Goal: Information Seeking & Learning: Check status

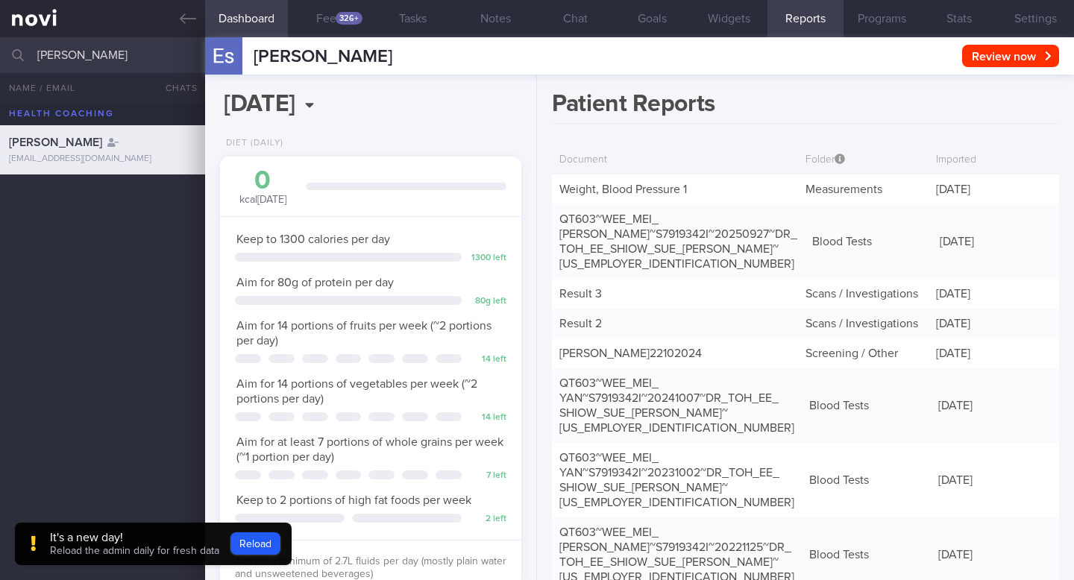
select select "9"
click at [1, 49] on div "[PERSON_NAME] All active patients Assigned patients All active patients Archive…" at bounding box center [537, 55] width 1074 height 36
click at [191, 19] on icon at bounding box center [188, 18] width 16 height 10
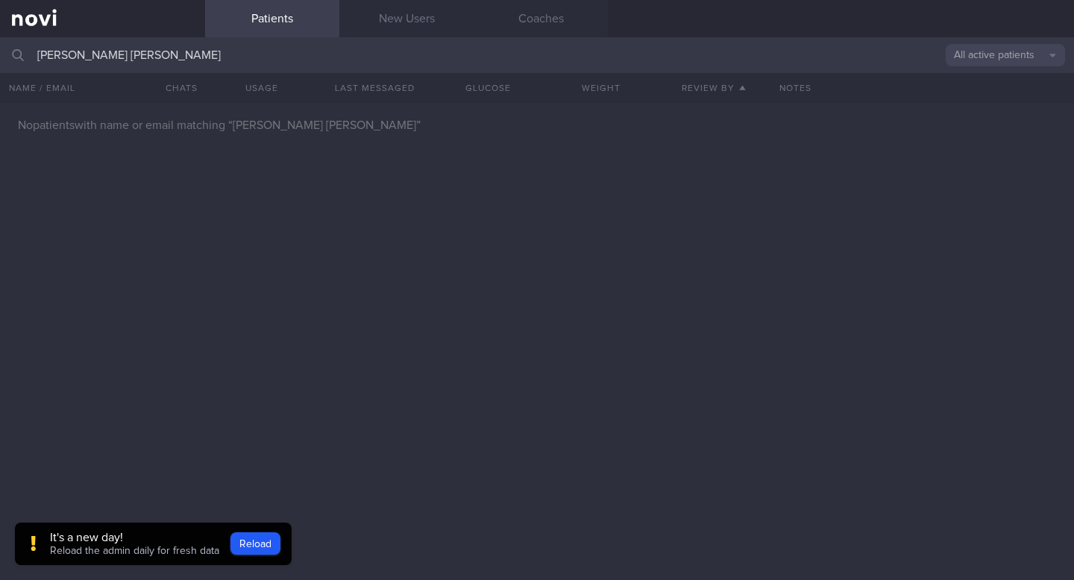
click at [152, 53] on input "[PERSON_NAME] [PERSON_NAME]" at bounding box center [537, 55] width 1074 height 36
click at [329, 329] on div "No patients with name or email matching “ [PERSON_NAME] [PERSON_NAME] ”" at bounding box center [537, 341] width 1074 height 477
click at [131, 57] on input "[PERSON_NAME] [PERSON_NAME]" at bounding box center [537, 55] width 1074 height 36
click at [134, 253] on div "No patients with name or email matching “ [PERSON_NAME] [PERSON_NAME] ”" at bounding box center [537, 341] width 1074 height 477
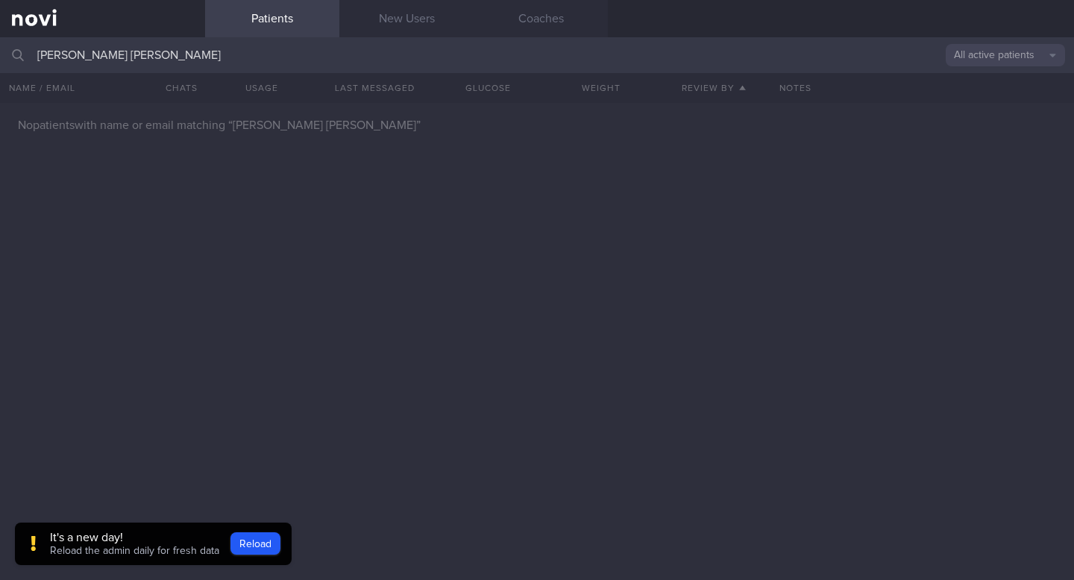
click at [144, 59] on input "[PERSON_NAME] [PERSON_NAME]" at bounding box center [537, 55] width 1074 height 36
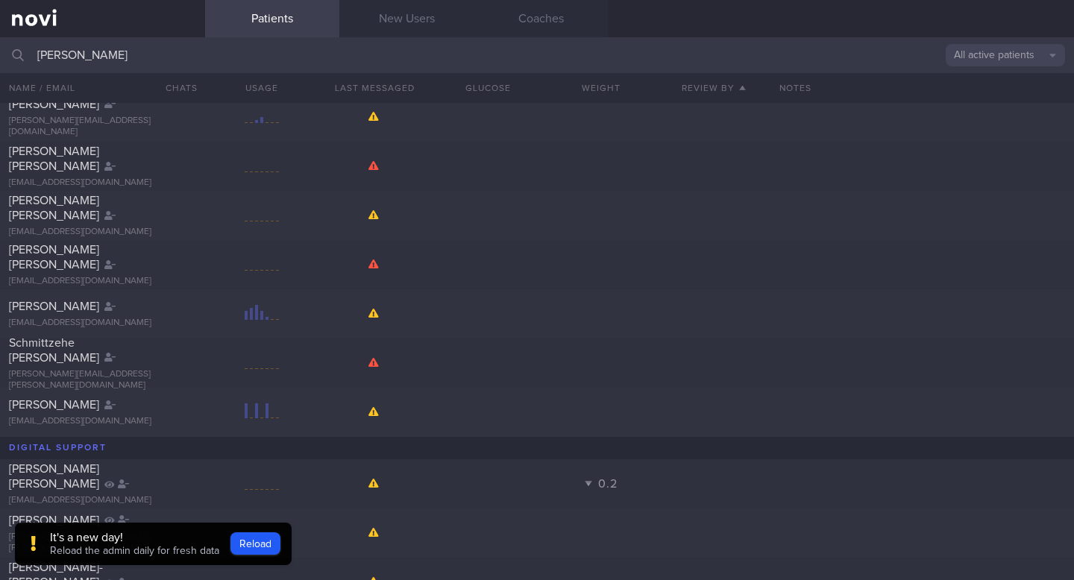
scroll to position [33, 0]
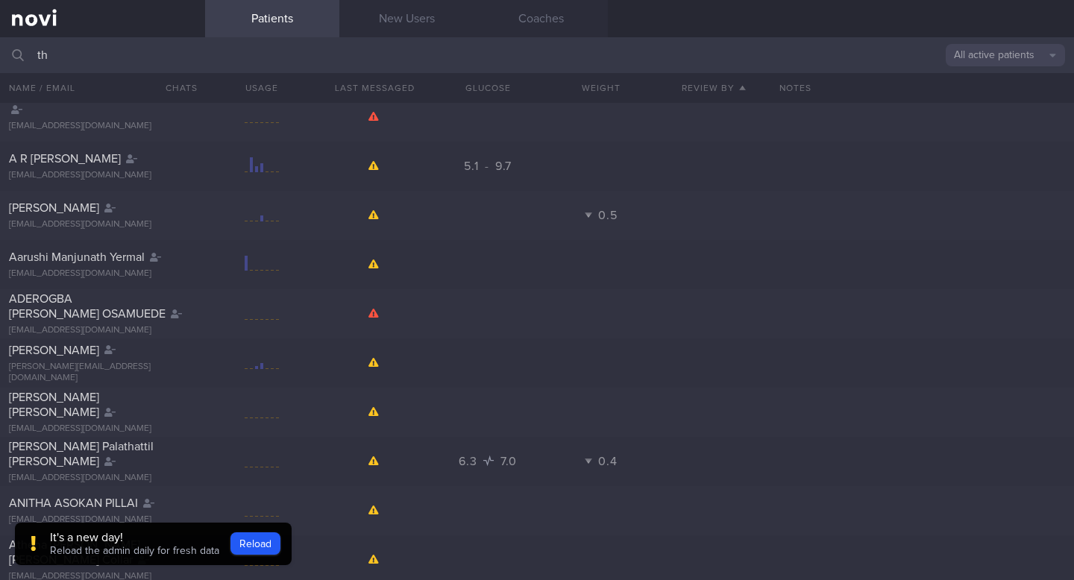
type input "t"
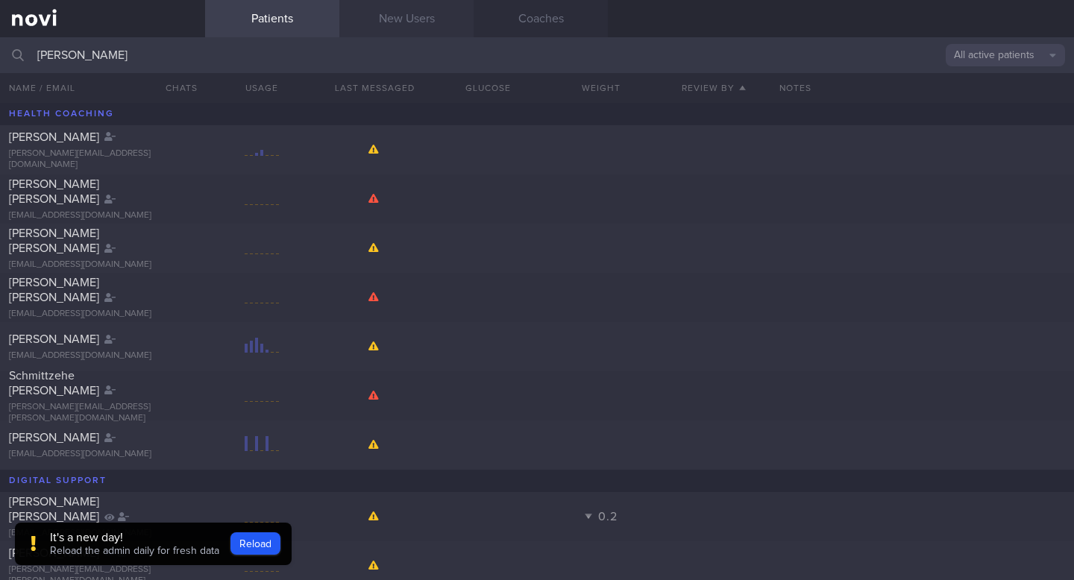
drag, startPoint x: 404, startPoint y: 29, endPoint x: 406, endPoint y: 19, distance: 10.5
click at [404, 29] on link "New Users" at bounding box center [406, 18] width 134 height 37
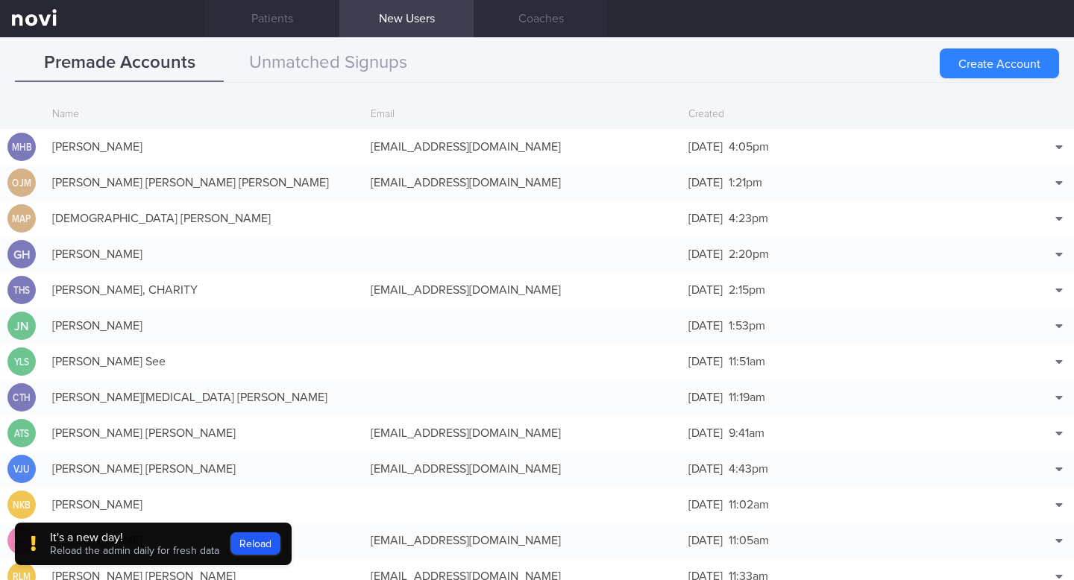
click at [406, 19] on link "New Users" at bounding box center [406, 18] width 134 height 37
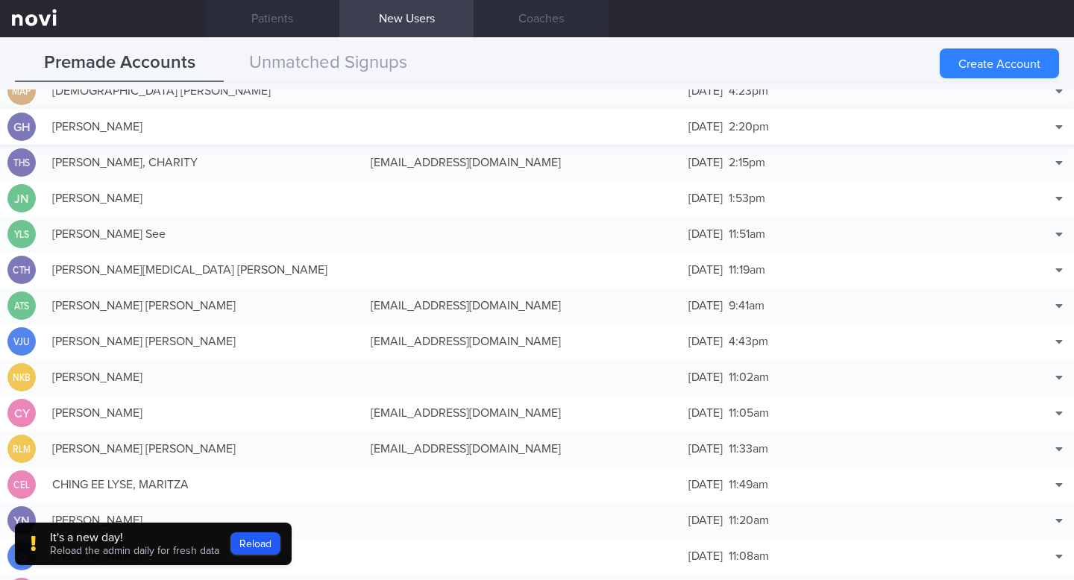
scroll to position [358, 0]
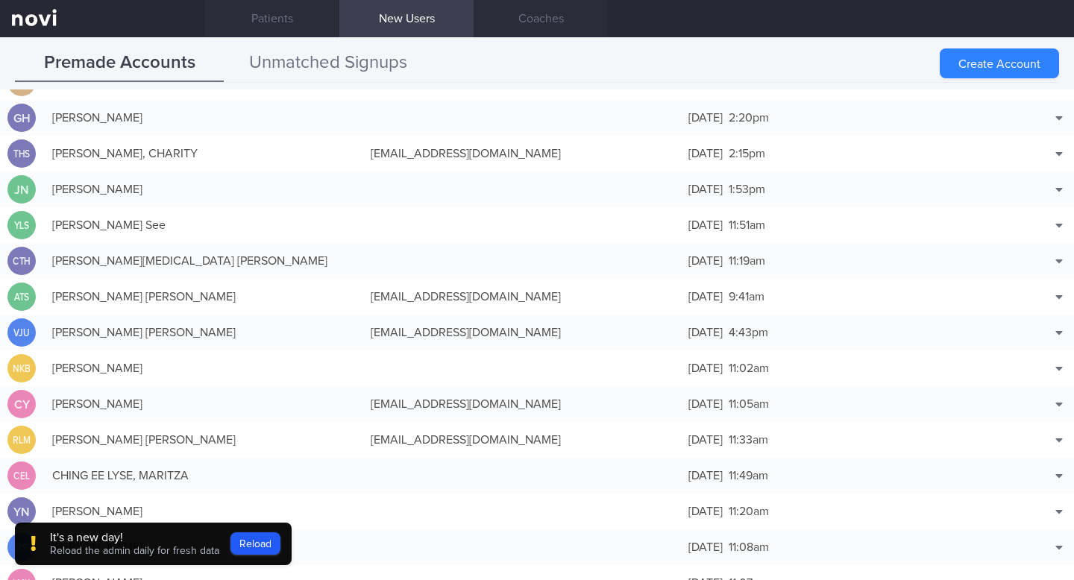
click at [373, 68] on button "Unmatched Signups" at bounding box center [328, 63] width 209 height 37
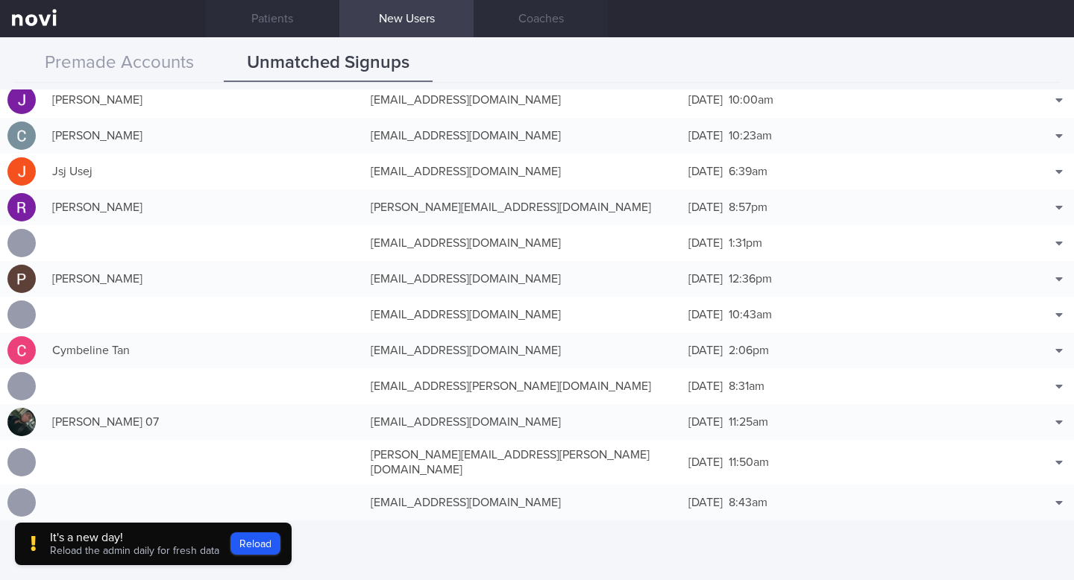
scroll to position [0, 0]
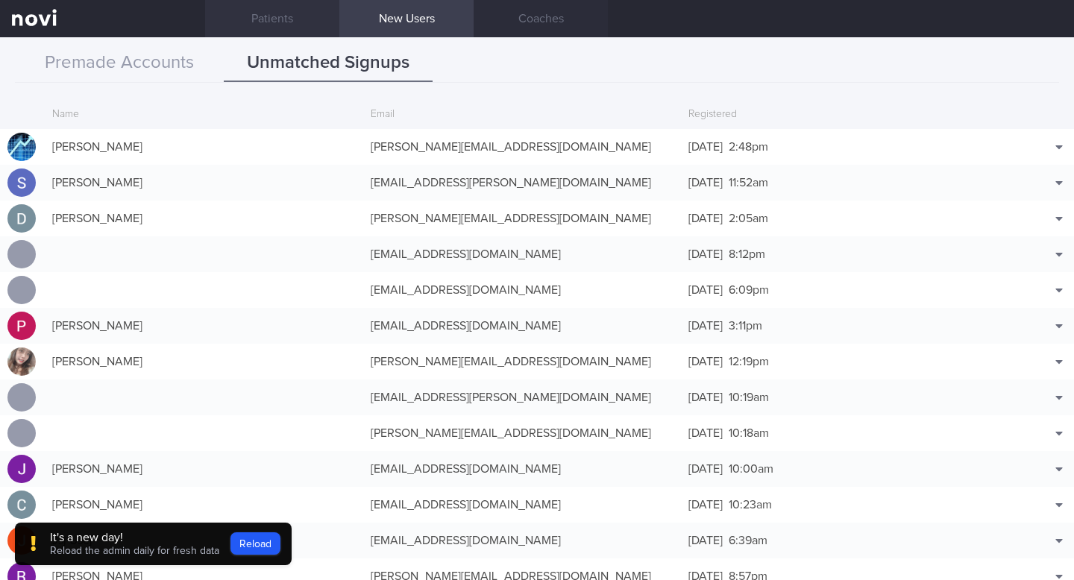
click at [261, 7] on link "Patients" at bounding box center [272, 18] width 134 height 37
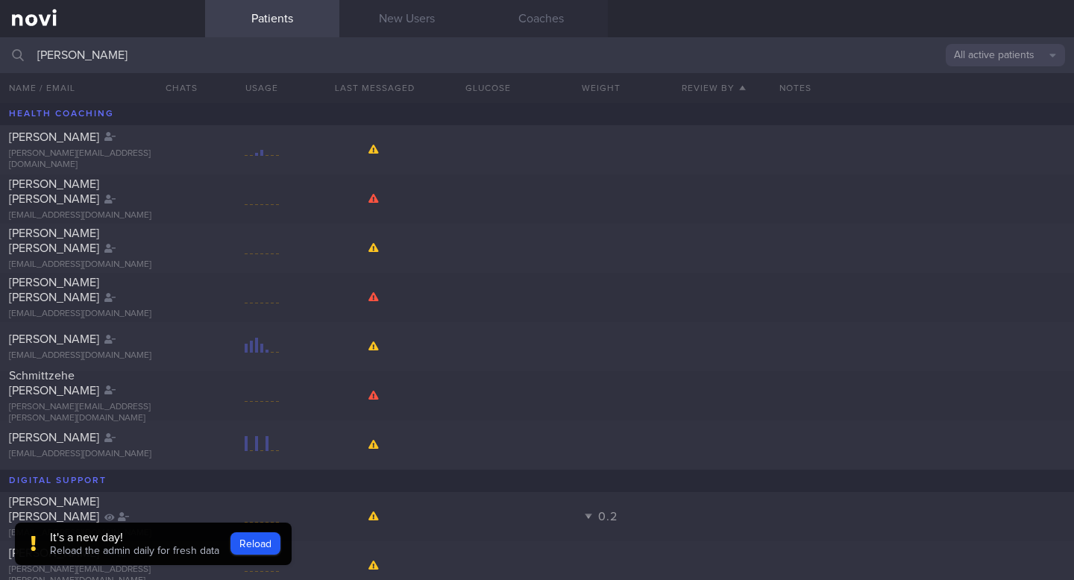
click at [140, 47] on input "[PERSON_NAME]" at bounding box center [537, 55] width 1074 height 36
click at [76, 56] on input "[PERSON_NAME]" at bounding box center [537, 55] width 1074 height 36
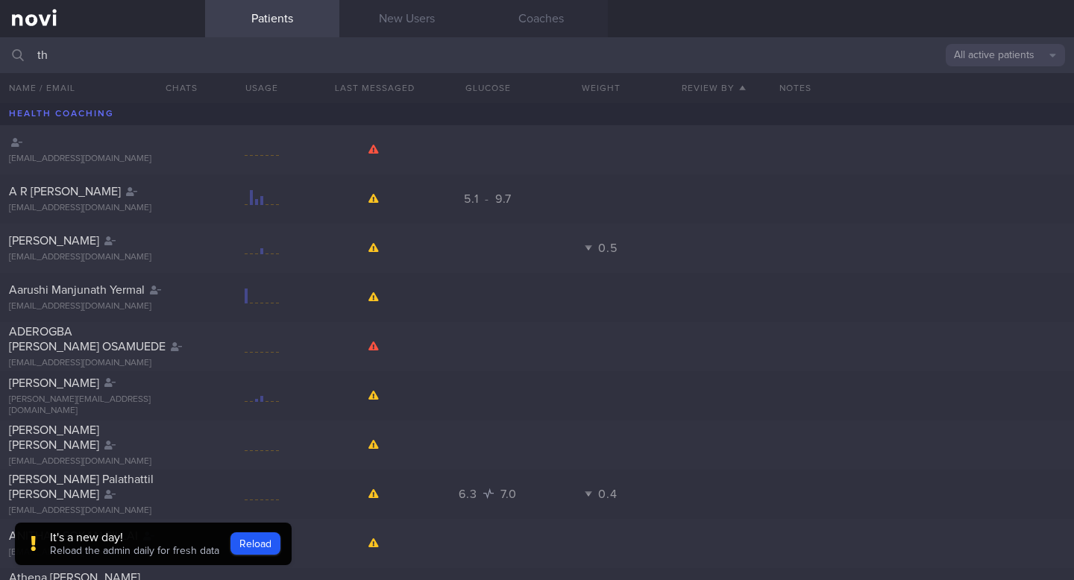
type input "t"
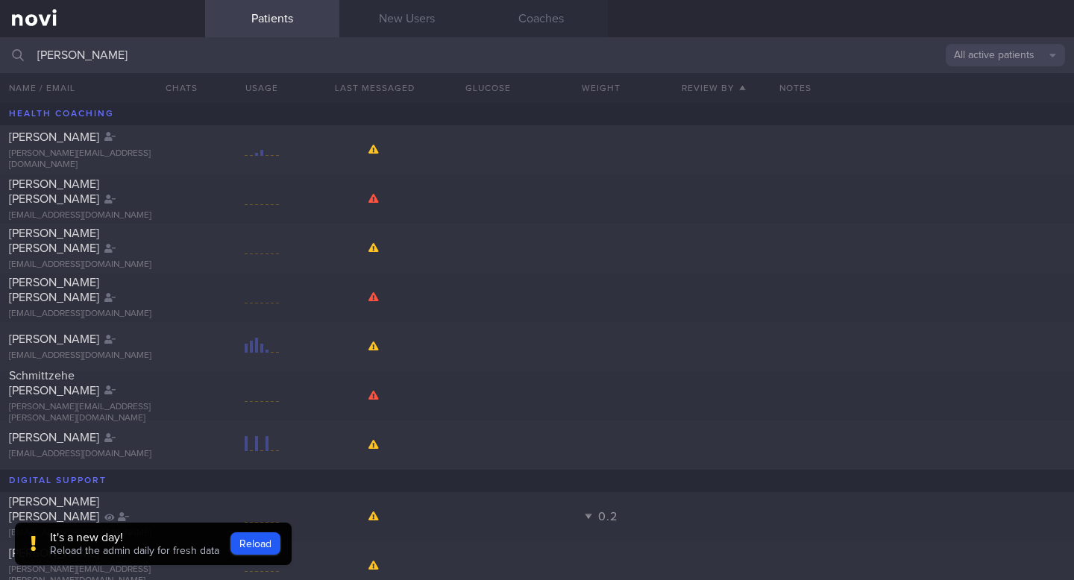
scroll to position [38, 0]
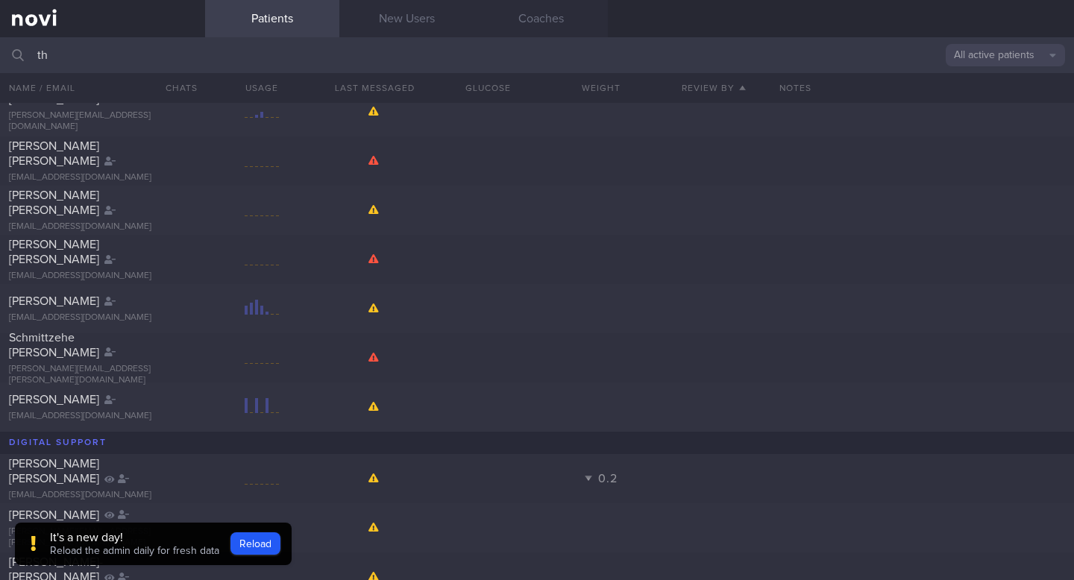
type input "t"
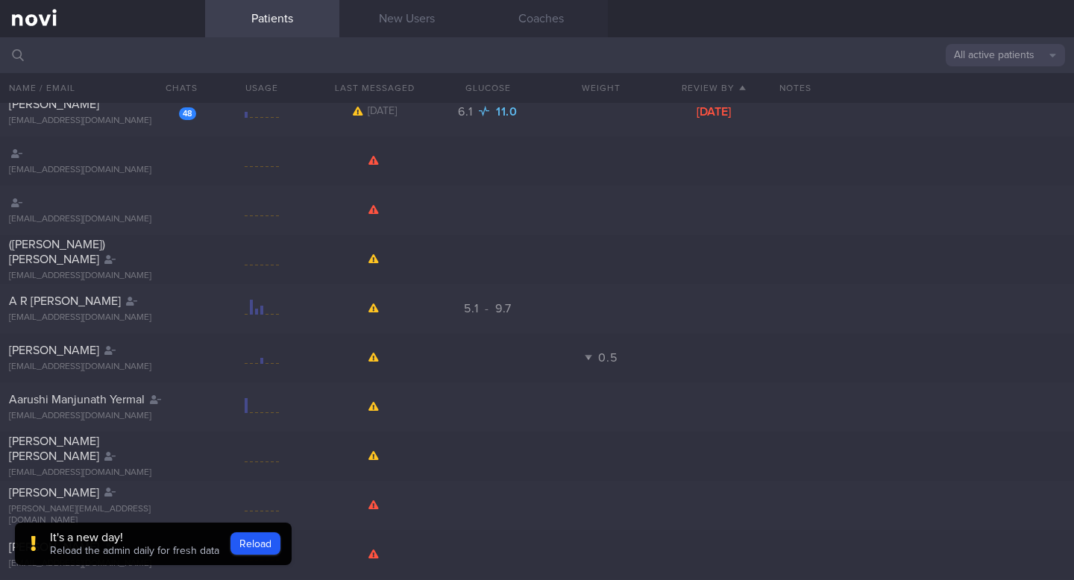
click at [129, 63] on input "text" at bounding box center [537, 55] width 1074 height 36
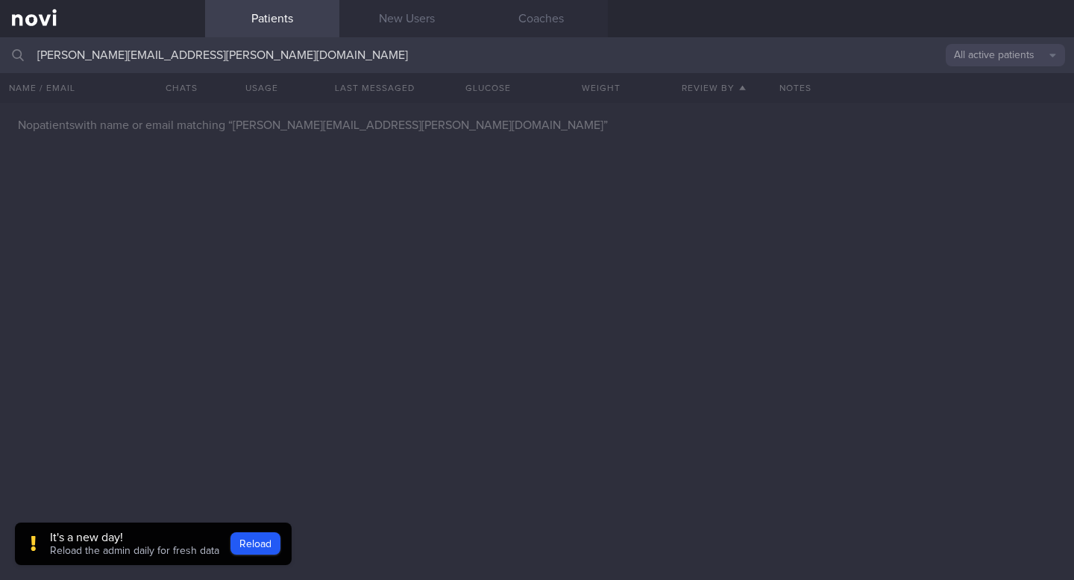
type input "[PERSON_NAME][EMAIL_ADDRESS][PERSON_NAME][DOMAIN_NAME]"
click at [956, 58] on button "All active patients" at bounding box center [1004, 55] width 119 height 22
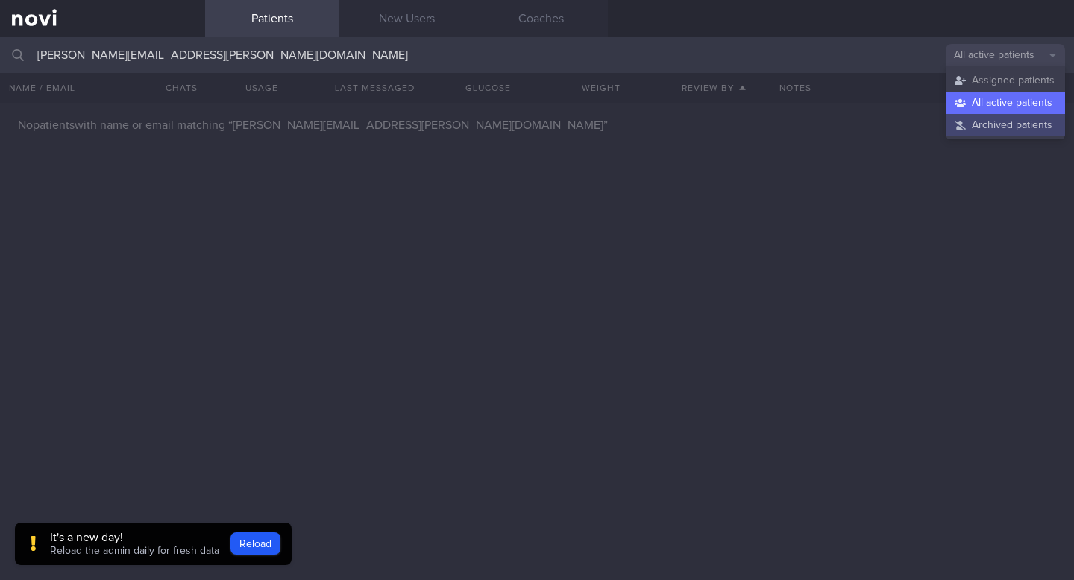
click at [969, 131] on button "Archived patients" at bounding box center [1004, 125] width 119 height 22
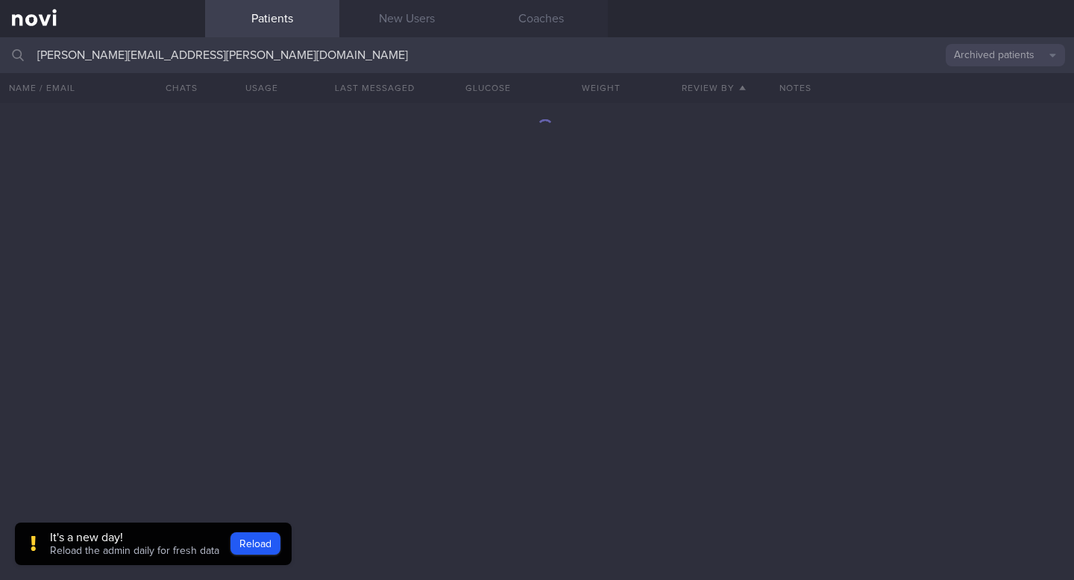
click at [980, 57] on button "Archived patients" at bounding box center [1004, 55] width 119 height 22
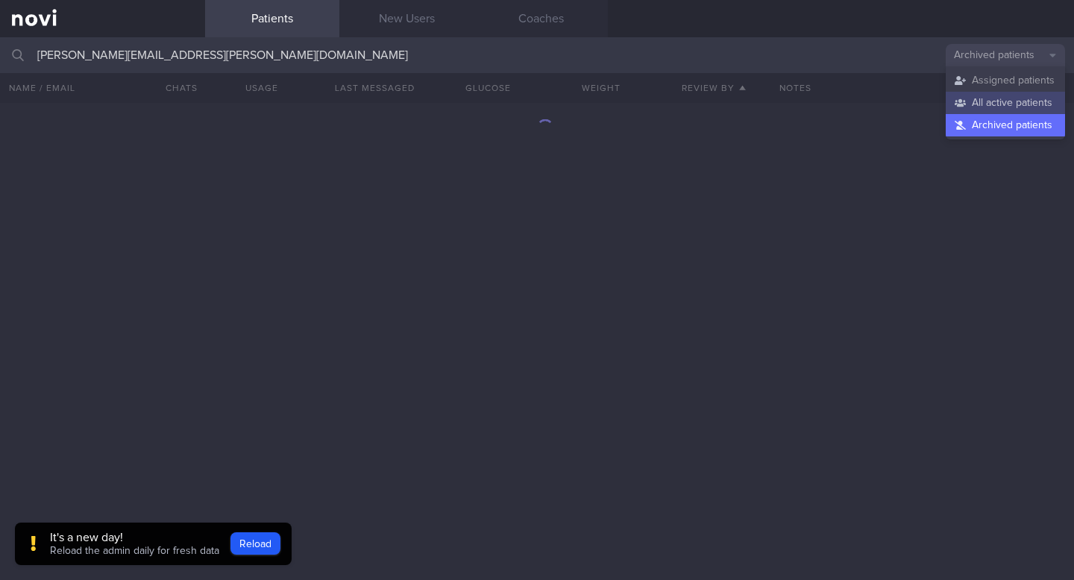
click at [976, 93] on button "All active patients" at bounding box center [1004, 103] width 119 height 22
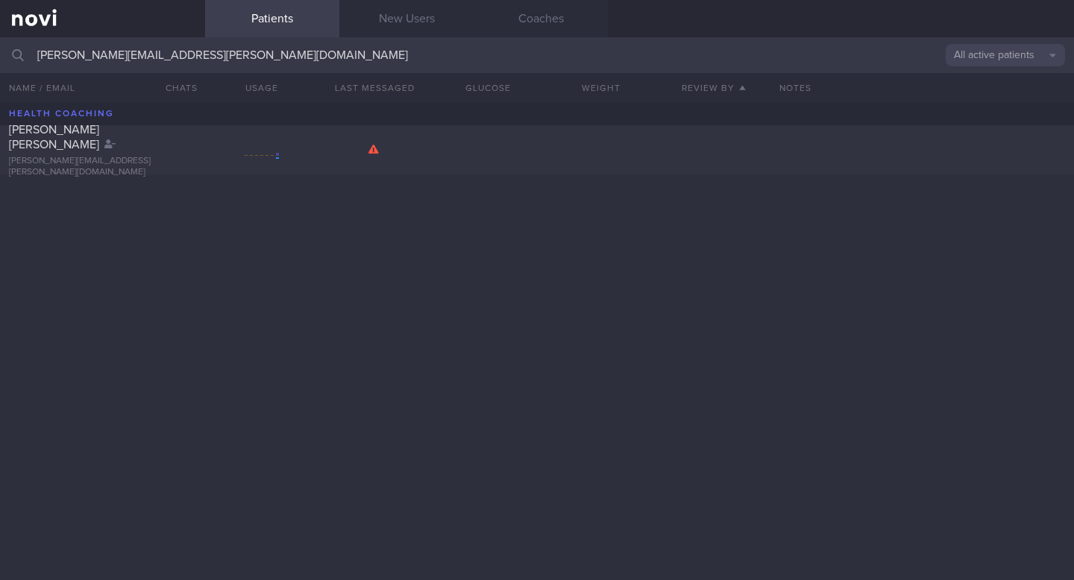
drag, startPoint x: 171, startPoint y: 55, endPoint x: 391, endPoint y: 72, distance: 219.8
click at [391, 72] on input "[PERSON_NAME][EMAIL_ADDRESS][PERSON_NAME][DOMAIN_NAME]" at bounding box center [537, 55] width 1074 height 36
click at [499, 465] on div "THOMAS ROBIN LUKE robin.luke@gmail.com" at bounding box center [537, 341] width 1074 height 477
click at [92, 142] on span "THOMAS ROBIN LUKE" at bounding box center [54, 137] width 90 height 27
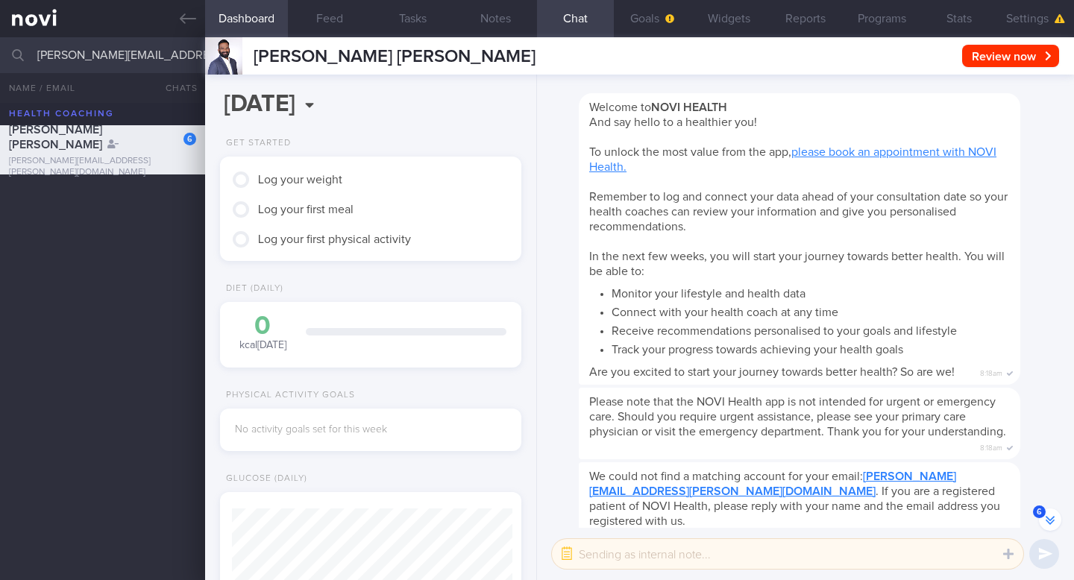
scroll to position [140, 280]
click at [819, 13] on button "Reports" at bounding box center [805, 18] width 77 height 37
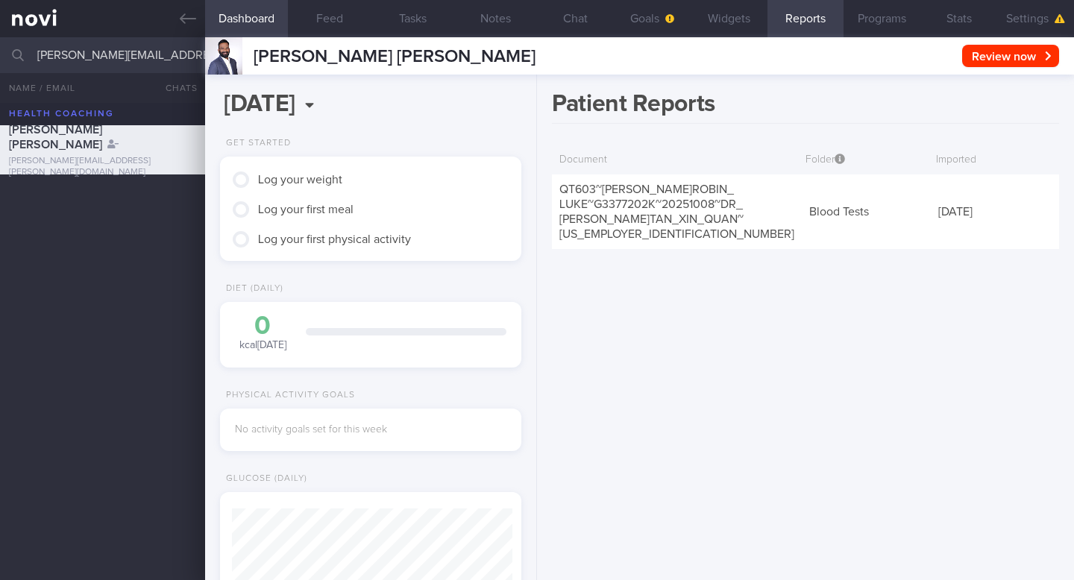
scroll to position [-409, 0]
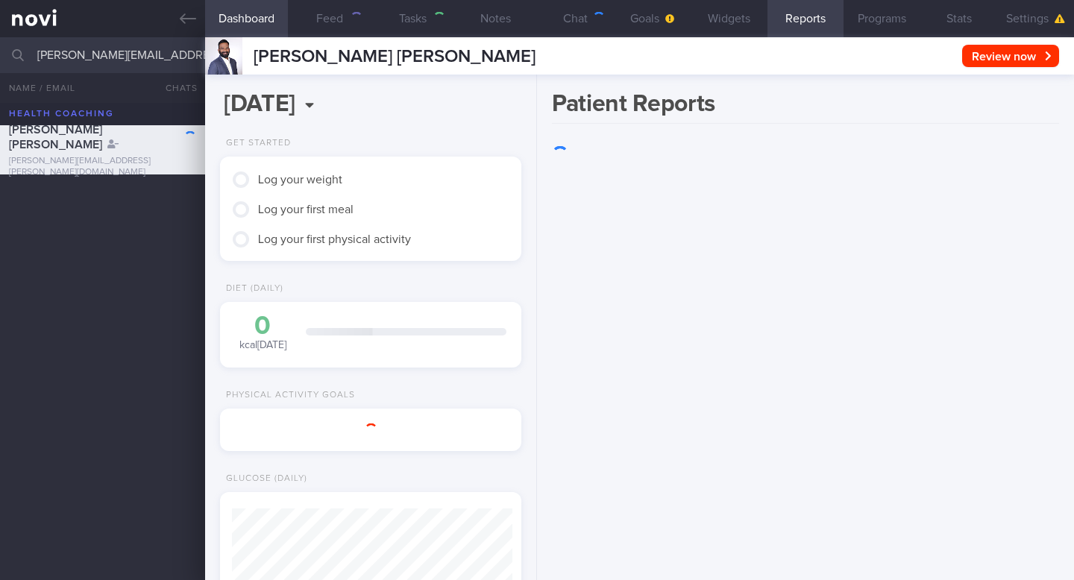
scroll to position [137, 274]
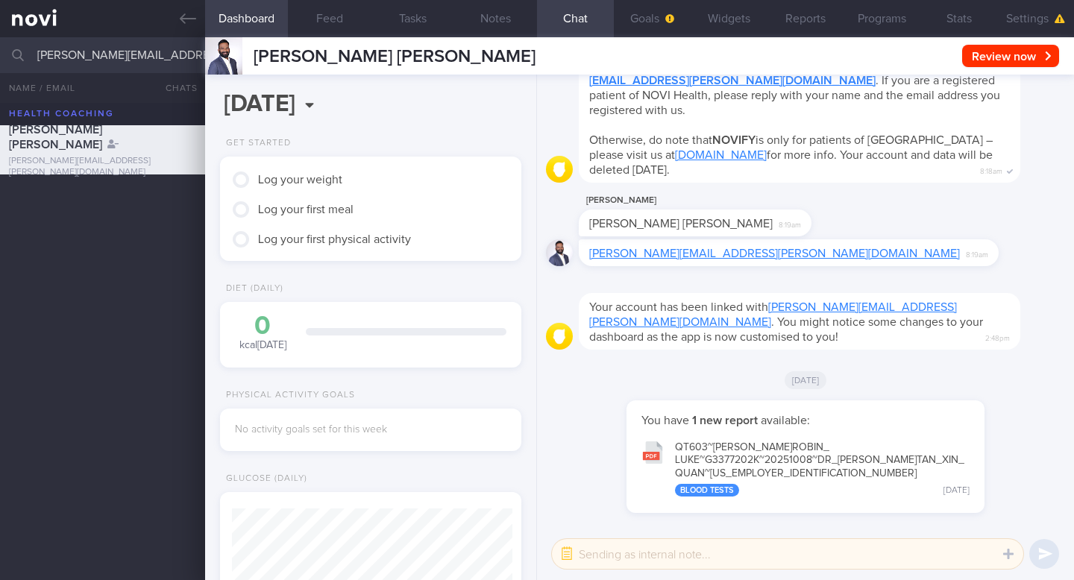
scroll to position [140, 280]
click at [185, 26] on icon at bounding box center [188, 18] width 16 height 16
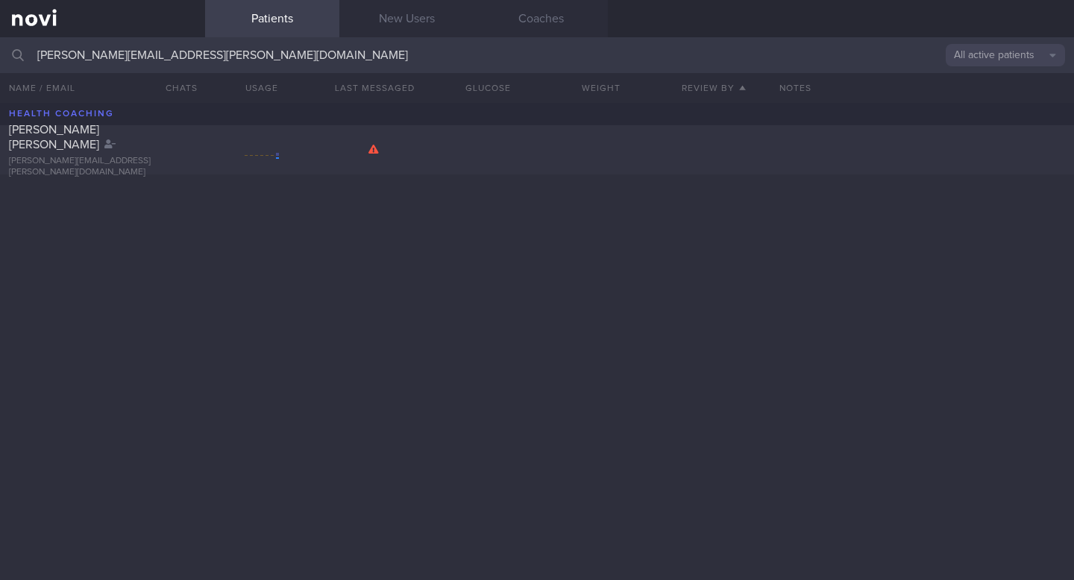
drag, startPoint x: 154, startPoint y: 54, endPoint x: 0, endPoint y: 40, distance: 154.3
click at [0, 40] on input "[PERSON_NAME][EMAIL_ADDRESS][PERSON_NAME][DOMAIN_NAME]" at bounding box center [537, 55] width 1074 height 36
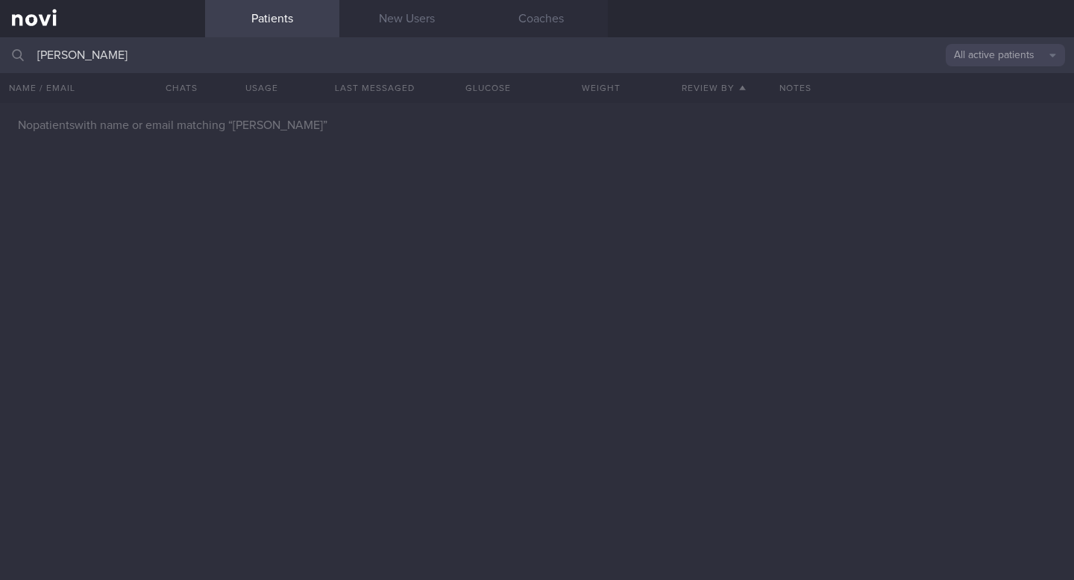
click at [96, 48] on input "borud" at bounding box center [537, 55] width 1074 height 36
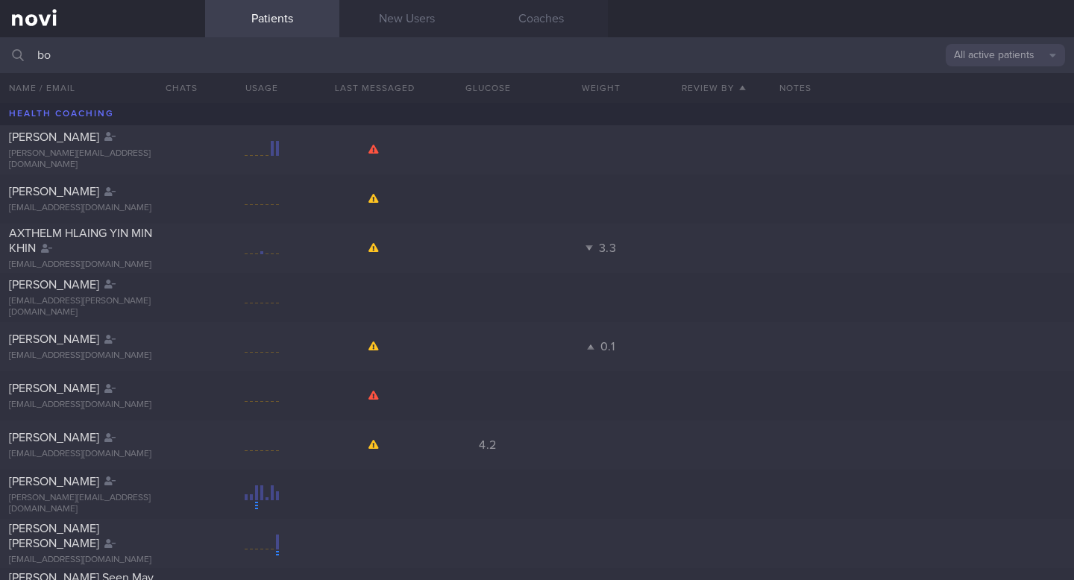
type input "b"
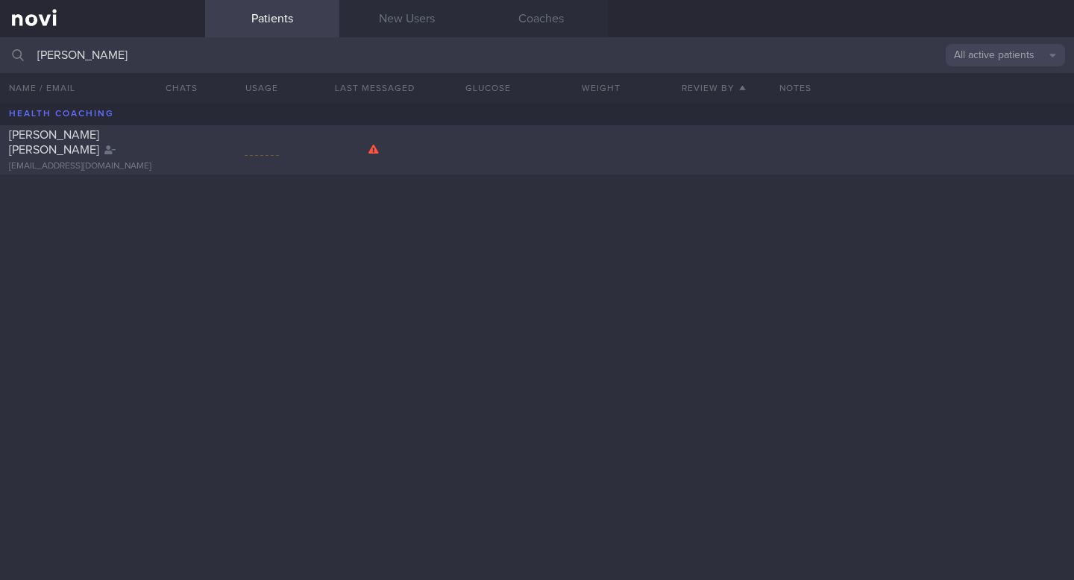
type input "baker"
click at [62, 152] on div "BAKER MATTHEW PHILIP mattpbaker778@gmail.com" at bounding box center [102, 149] width 205 height 45
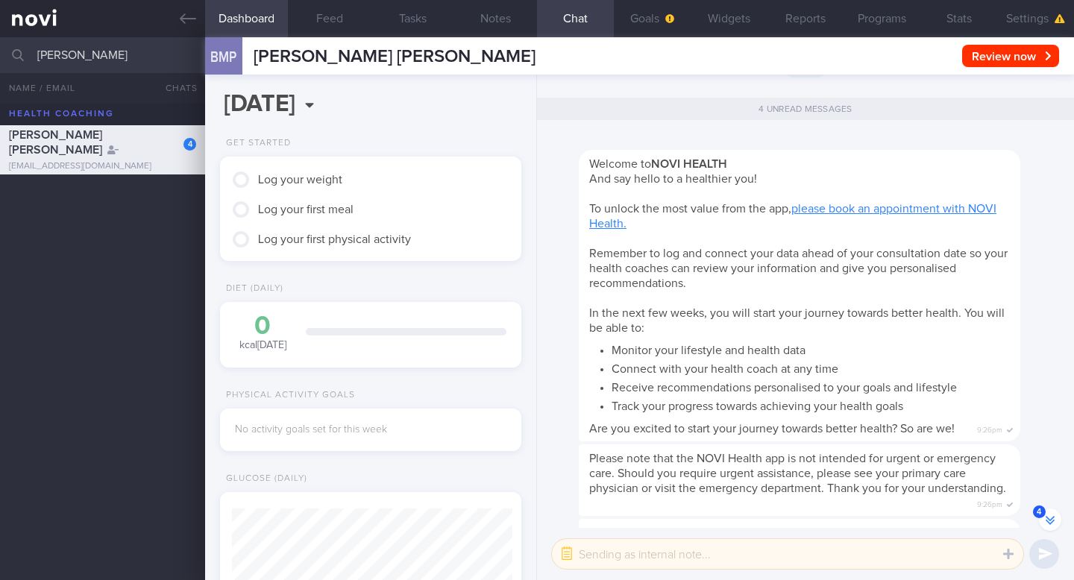
scroll to position [140, 280]
click at [798, 21] on button "Reports" at bounding box center [805, 18] width 77 height 37
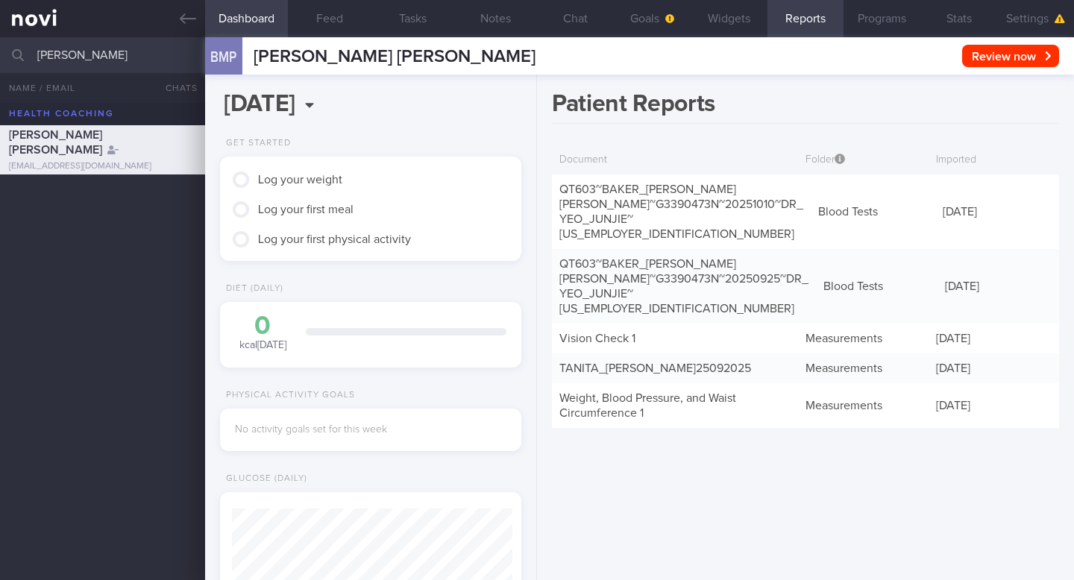
drag, startPoint x: 94, startPoint y: 57, endPoint x: 39, endPoint y: 57, distance: 55.2
click at [39, 57] on input "baker" at bounding box center [537, 55] width 1074 height 36
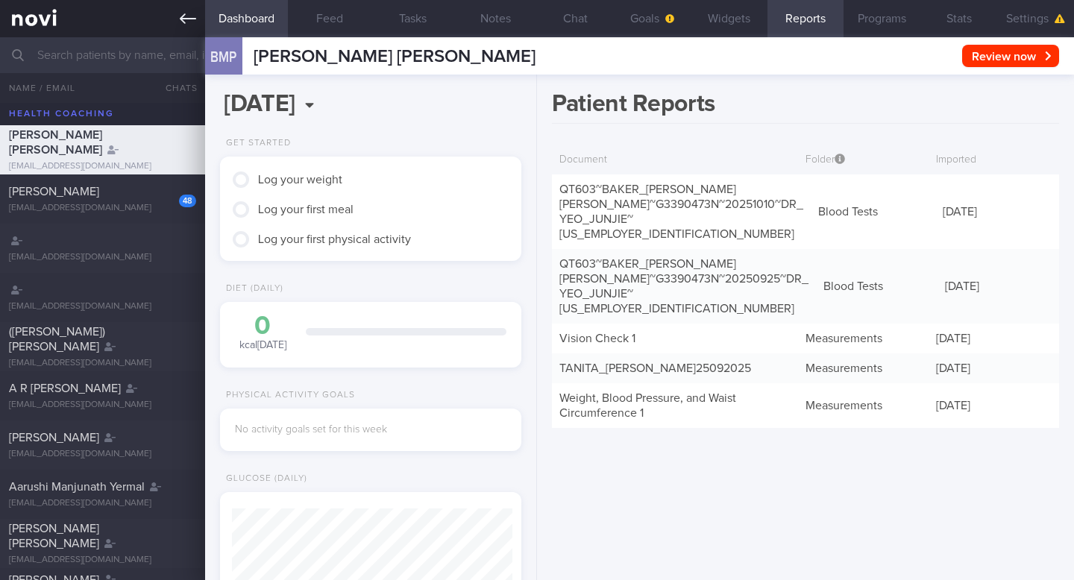
type input "baker"
